Goal: Task Accomplishment & Management: Complete application form

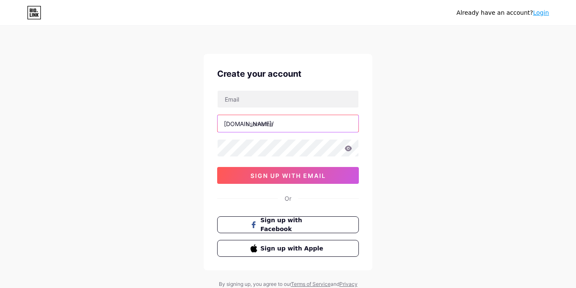
click at [263, 126] on input "text" at bounding box center [288, 123] width 141 height 17
click at [253, 123] on input "voltobox" at bounding box center [288, 123] width 141 height 17
type input "veltobox"
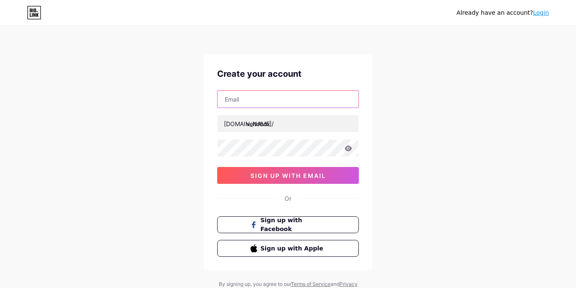
click at [254, 98] on input "text" at bounding box center [288, 99] width 141 height 17
click at [247, 97] on input "text" at bounding box center [288, 99] width 141 height 17
paste input "[EMAIL_ADDRESS][DOMAIN_NAME]"
type input "[EMAIL_ADDRESS][DOMAIN_NAME]"
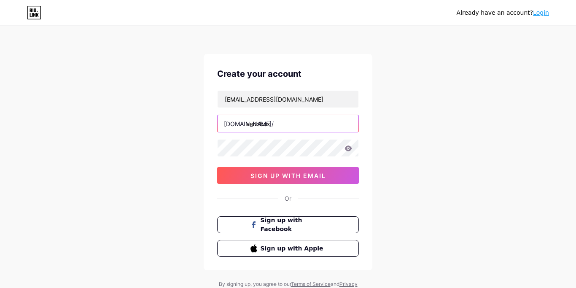
drag, startPoint x: 273, startPoint y: 124, endPoint x: 222, endPoint y: 122, distance: 51.1
click at [222, 122] on input "veltobox" at bounding box center [288, 123] width 141 height 17
click at [166, 160] on div "Already have an account? Login Create your account [EMAIL_ADDRESS][DOMAIN_NAME]…" at bounding box center [288, 161] width 576 height 323
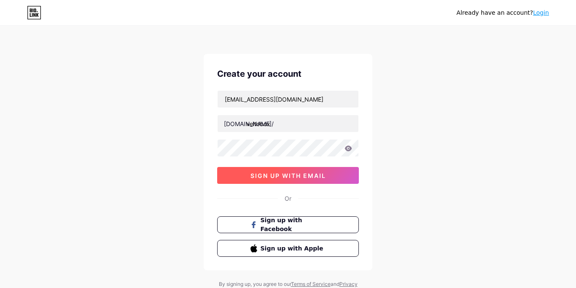
click at [282, 177] on span "sign up with email" at bounding box center [289, 175] width 76 height 7
click at [246, 177] on button "sign up with email" at bounding box center [288, 175] width 142 height 17
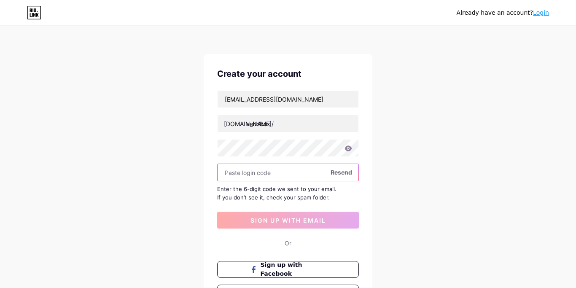
click at [246, 172] on input "text" at bounding box center [288, 172] width 141 height 17
paste input "706340"
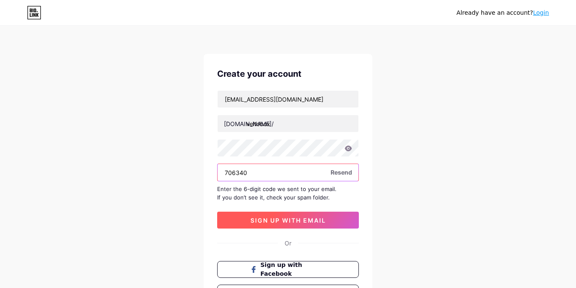
type input "706340"
click at [249, 218] on button "sign up with email" at bounding box center [288, 220] width 142 height 17
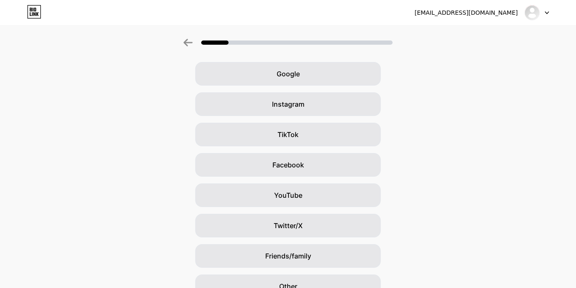
scroll to position [33, 0]
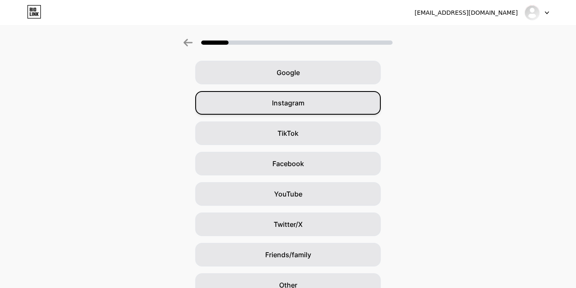
click at [260, 101] on div "Instagram" at bounding box center [288, 103] width 186 height 24
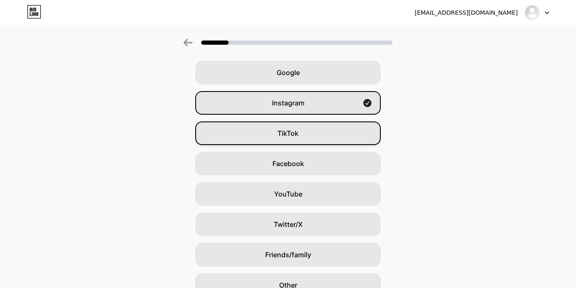
scroll to position [0, 0]
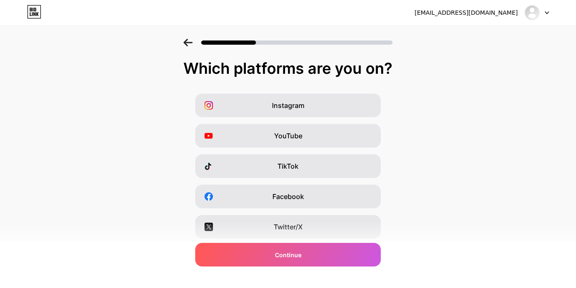
click at [515, 112] on div "Instagram YouTube TikTok Facebook Twitter/X Buy Me a Coffee Snapchat I have a w…" at bounding box center [288, 212] width 568 height 236
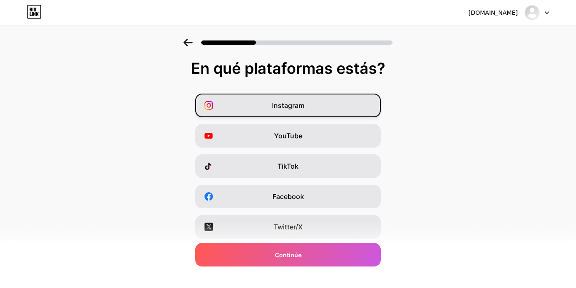
click at [270, 103] on div "Instagram" at bounding box center [288, 106] width 186 height 24
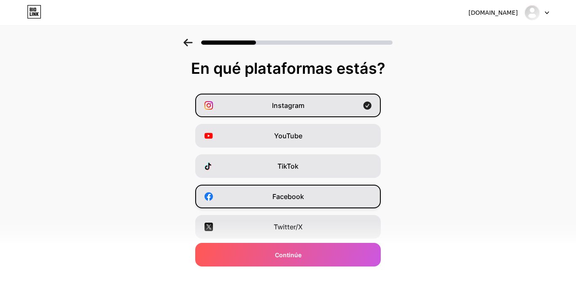
click at [280, 195] on span "Facebook" at bounding box center [289, 197] width 32 height 10
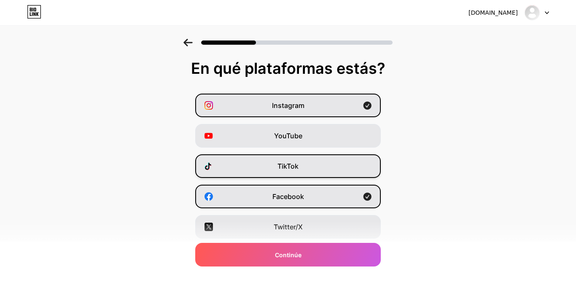
click at [266, 167] on div "TikTok" at bounding box center [288, 166] width 186 height 24
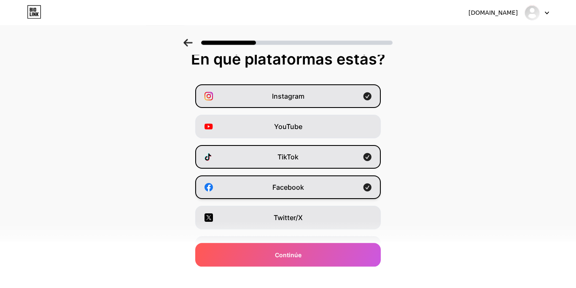
scroll to position [6, 0]
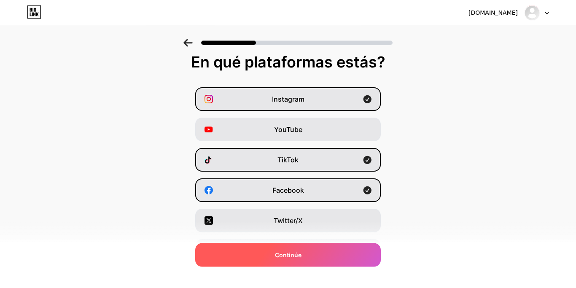
click at [227, 257] on div "Continúe" at bounding box center [288, 255] width 186 height 24
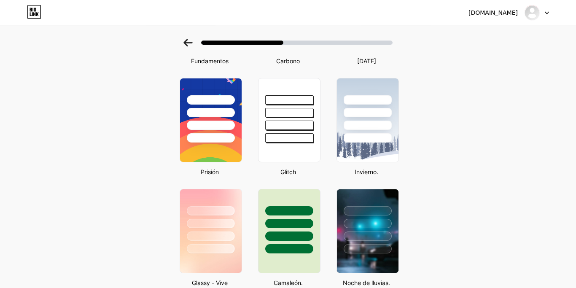
scroll to position [129, 0]
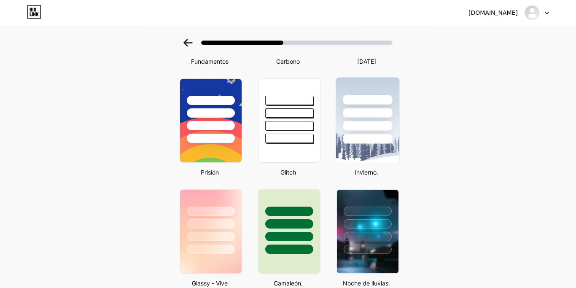
click at [370, 136] on div at bounding box center [367, 139] width 49 height 10
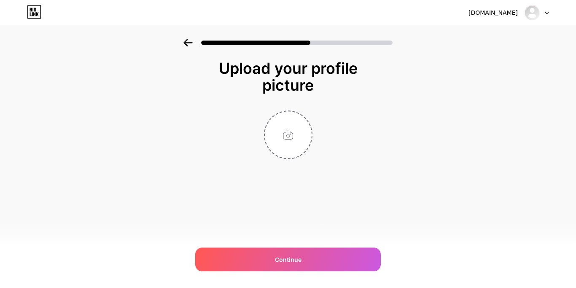
scroll to position [0, 0]
click at [287, 142] on input "file" at bounding box center [288, 134] width 47 height 47
type input "C:\fakepath\Presentación Asesoría de Imagen Moda [PERSON_NAME].jpg"
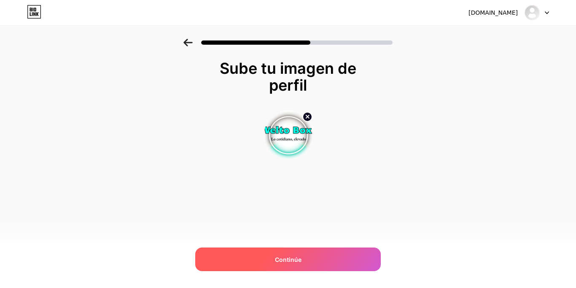
click at [253, 262] on div "Continúe" at bounding box center [288, 260] width 186 height 24
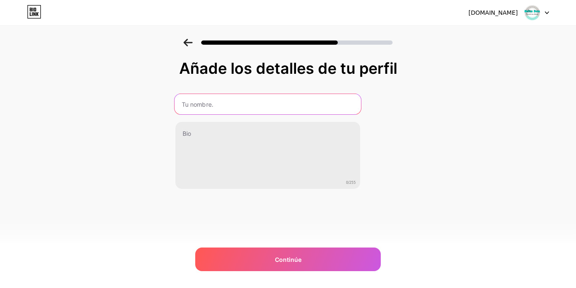
click at [215, 104] on input "text" at bounding box center [267, 104] width 186 height 20
type input "VeltoBox"
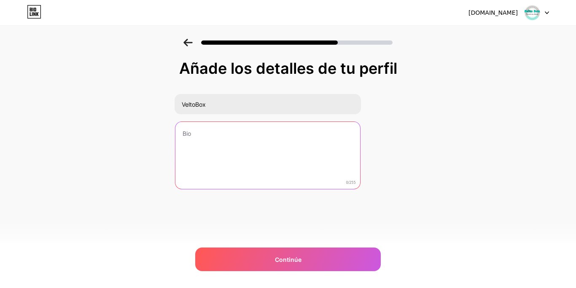
click at [219, 134] on textarea at bounding box center [267, 156] width 185 height 68
paste textarea "🛍️ Variedad con estilo minimalista 🎁 Productos virales & elegantes 📦 Envíos a t…"
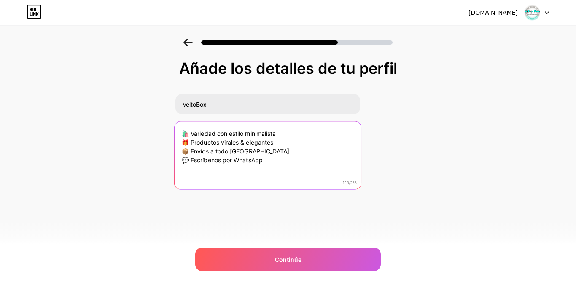
drag, startPoint x: 210, startPoint y: 152, endPoint x: 246, endPoint y: 151, distance: 35.1
click at [246, 151] on textarea "🛍️ Variedad con estilo minimalista 🎁 Productos virales & elegantes 📦 Envíos a t…" at bounding box center [267, 155] width 186 height 69
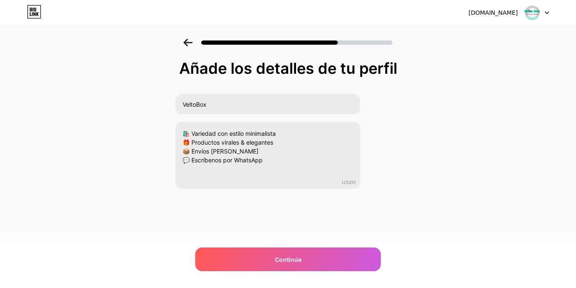
click at [276, 205] on div "Añade los detalles de tu perfil VeltoBox 🛍️ Variedad con estilo minimalista 🎁 P…" at bounding box center [288, 146] width 227 height 172
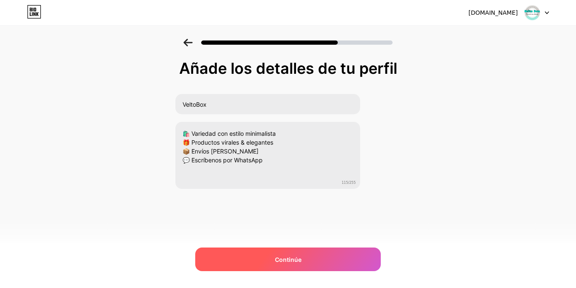
click at [259, 251] on div "Continúe" at bounding box center [288, 260] width 186 height 24
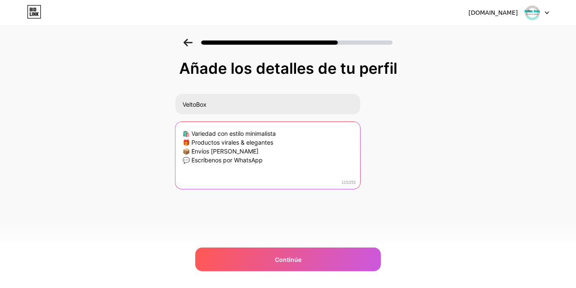
click at [245, 152] on textarea "🛍️ Variedad con estilo minimalista 🎁 Productos virales & elegantes 📦 Envíos [PE…" at bounding box center [267, 156] width 185 height 68
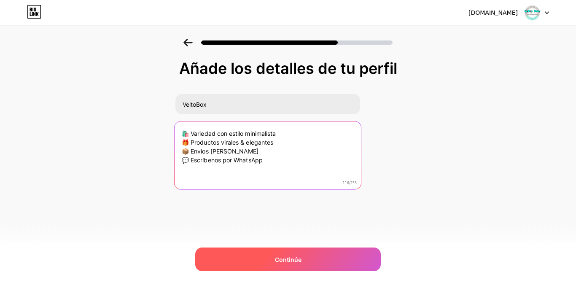
type textarea "🛍️ Variedad con estilo minimalista 🎁 Productos virales & elegantes 📦 Envíos [PE…"
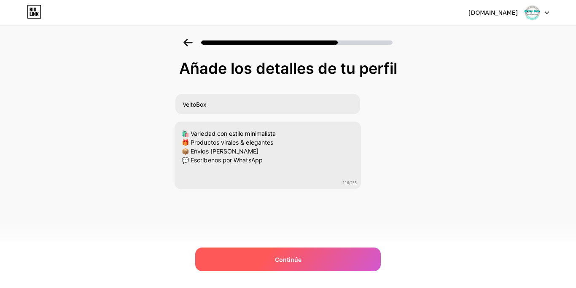
click at [274, 260] on div "Continúe" at bounding box center [288, 260] width 186 height 24
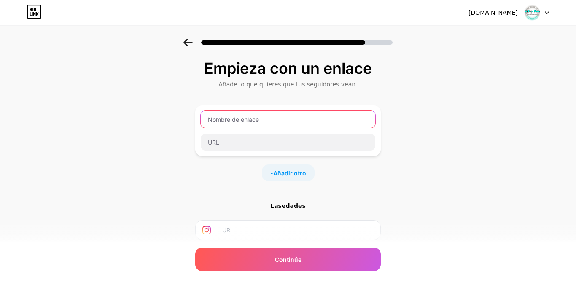
click at [238, 121] on input "text" at bounding box center [288, 119] width 175 height 17
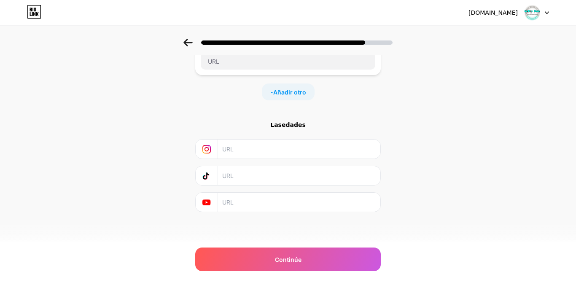
click at [209, 150] on icon at bounding box center [206, 149] width 8 height 8
click at [237, 148] on input "text" at bounding box center [298, 149] width 153 height 19
paste input "[URL][DOMAIN_NAME]"
type input "[URL][DOMAIN_NAME]"
click at [240, 174] on input "text" at bounding box center [298, 175] width 153 height 19
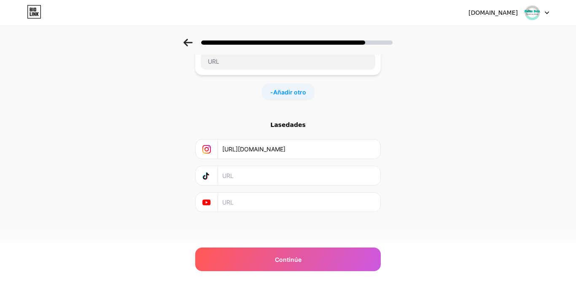
paste input "[URL][DOMAIN_NAME]"
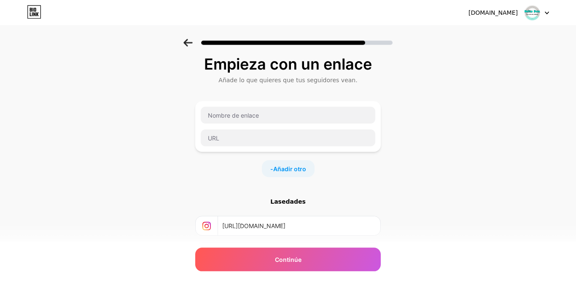
scroll to position [3, 0]
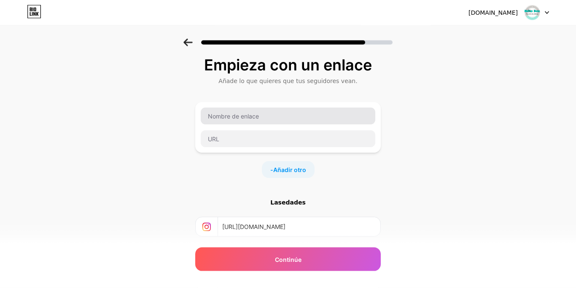
type input "[URL][DOMAIN_NAME]"
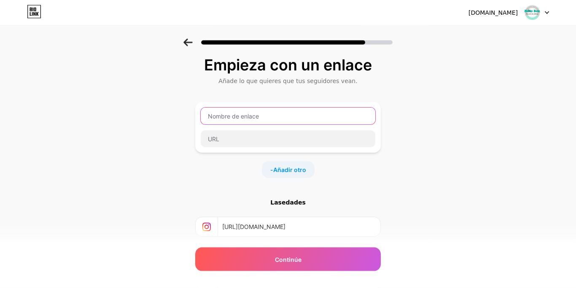
click at [234, 113] on input "text" at bounding box center [288, 116] width 175 height 17
click at [287, 169] on span "Añadir otro" at bounding box center [289, 169] width 33 height 9
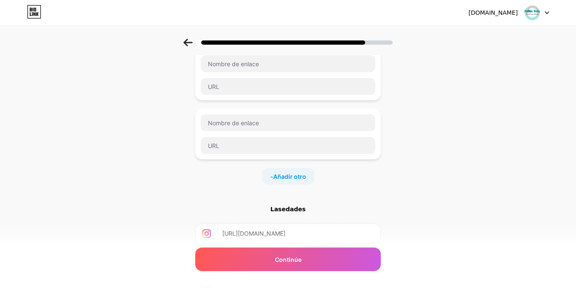
scroll to position [0, 0]
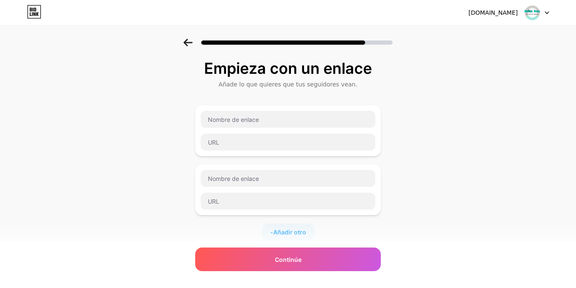
click at [186, 43] on icon at bounding box center [187, 43] width 9 height 8
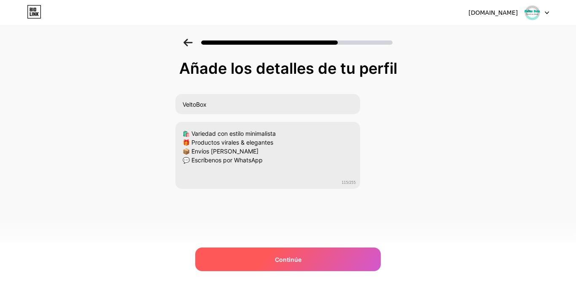
click at [289, 253] on div "Continúe" at bounding box center [288, 260] width 186 height 24
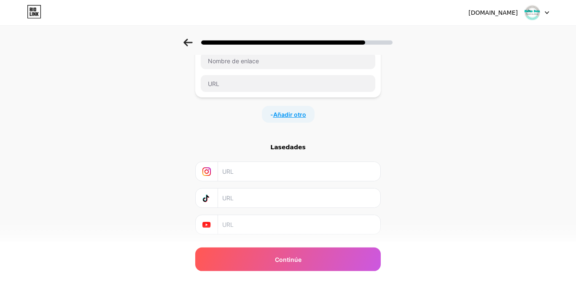
scroll to position [58, 0]
click at [236, 64] on input "text" at bounding box center [288, 61] width 175 height 17
type input "Facebook"
click at [243, 79] on input "text" at bounding box center [288, 84] width 175 height 17
paste input "[URL][DOMAIN_NAME]"
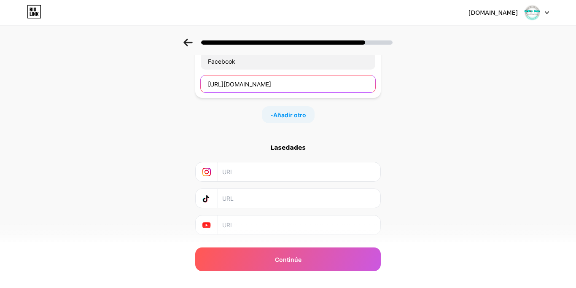
scroll to position [0, 10]
type input "[URL][DOMAIN_NAME]"
click at [227, 171] on input "text" at bounding box center [298, 171] width 153 height 19
paste input "[URL][DOMAIN_NAME]"
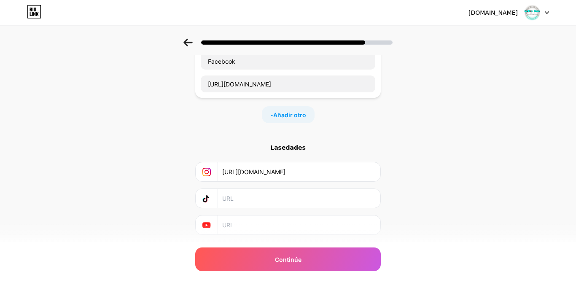
type input "[URL][DOMAIN_NAME]"
click at [226, 191] on input "text" at bounding box center [298, 198] width 153 height 19
paste input "[URL][DOMAIN_NAME]"
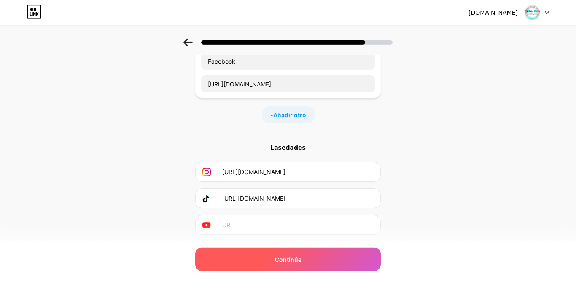
type input "[URL][DOMAIN_NAME]"
click at [246, 259] on div "Continúe" at bounding box center [288, 260] width 186 height 24
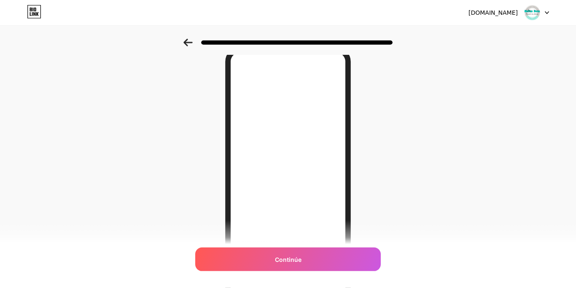
scroll to position [136, 0]
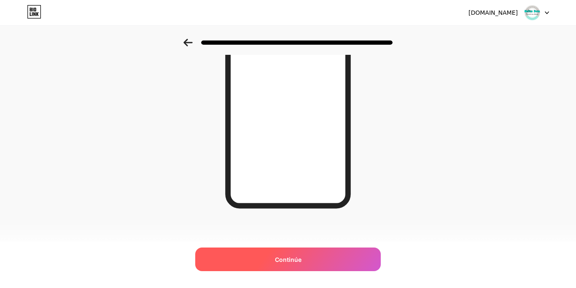
click at [267, 254] on div "Continúe" at bounding box center [288, 260] width 186 height 24
